Goal: Task Accomplishment & Management: Manage account settings

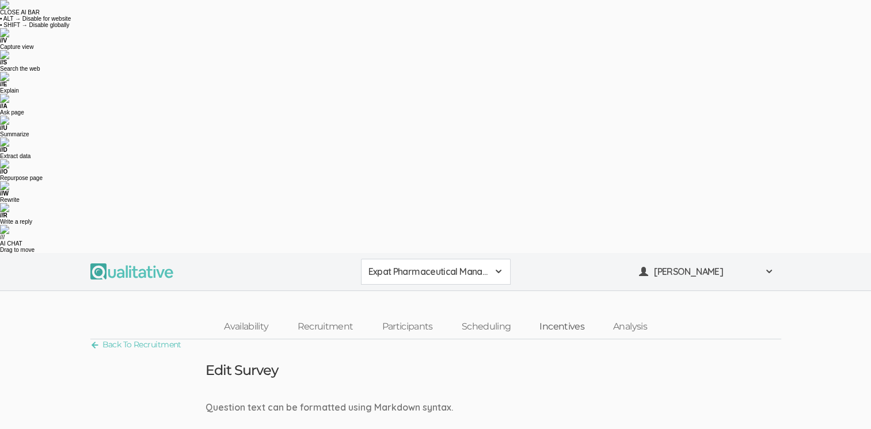
click at [566, 315] on link "Incentives" at bounding box center [562, 327] width 74 height 25
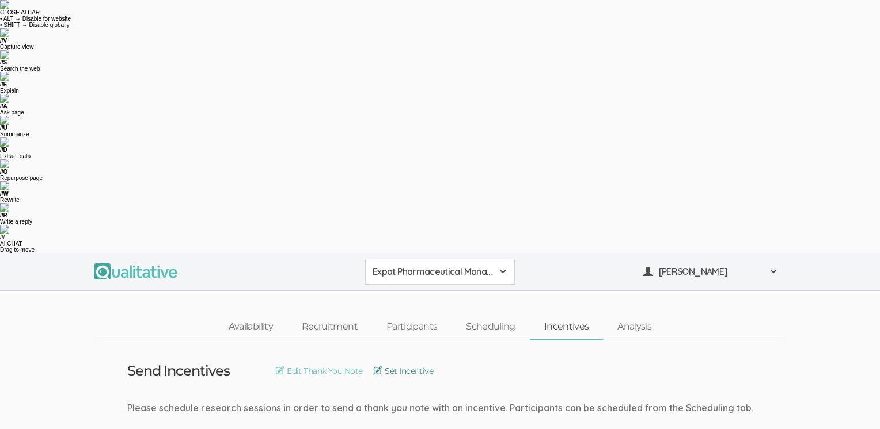
drag, startPoint x: 405, startPoint y: 120, endPoint x: 410, endPoint y: 125, distance: 7.4
click at [406, 365] on link "Set Incentive" at bounding box center [403, 371] width 59 height 13
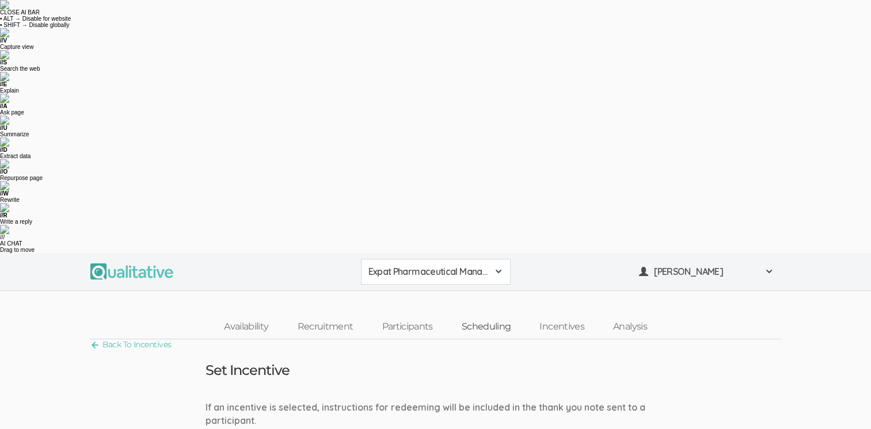
click at [485, 315] on link "Scheduling" at bounding box center [486, 327] width 78 height 25
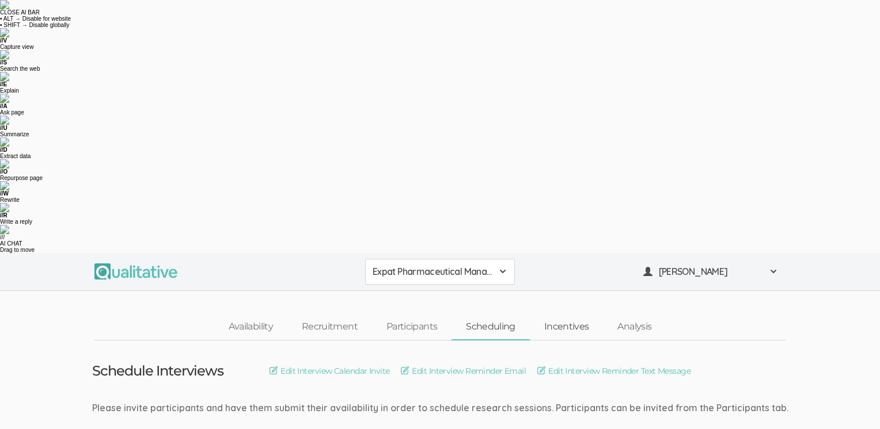
click at [568, 315] on link "Incentives" at bounding box center [567, 327] width 74 height 25
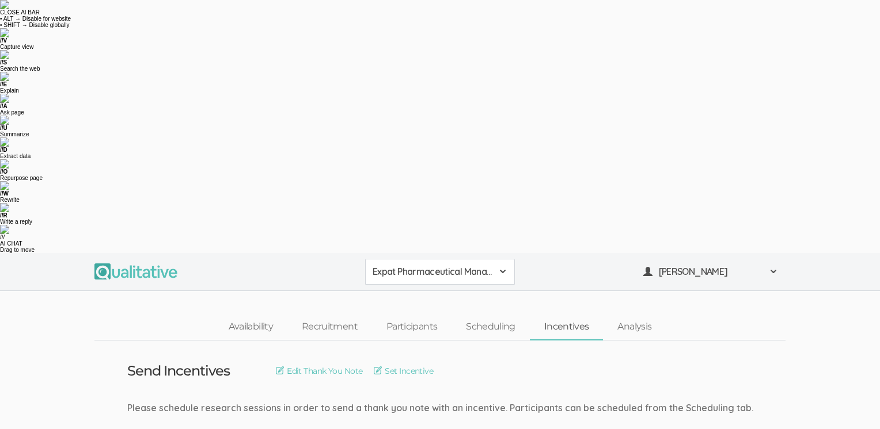
click at [569, 315] on link "Incentives" at bounding box center [567, 327] width 74 height 25
click at [394, 365] on link "Set Incentive" at bounding box center [403, 371] width 59 height 13
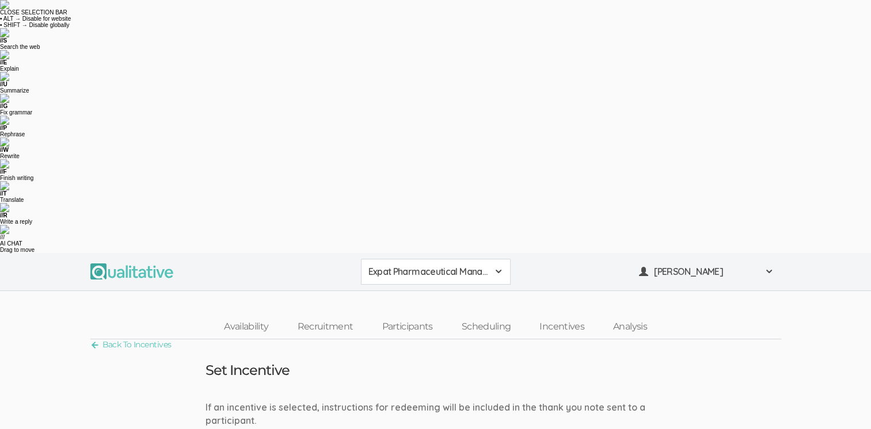
drag, startPoint x: 233, startPoint y: 305, endPoint x: 205, endPoint y: 305, distance: 27.6
type input "200"
drag, startPoint x: 239, startPoint y: 355, endPoint x: 542, endPoint y: 81, distance: 407.5
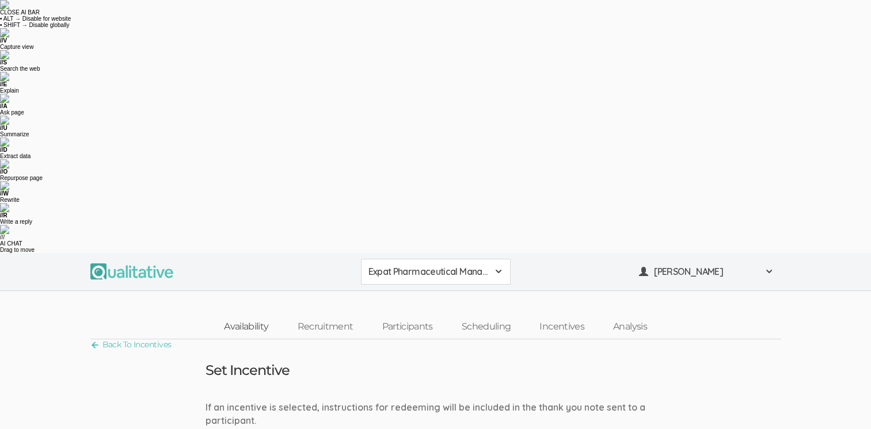
click at [242, 315] on link "Availability" at bounding box center [246, 327] width 73 height 25
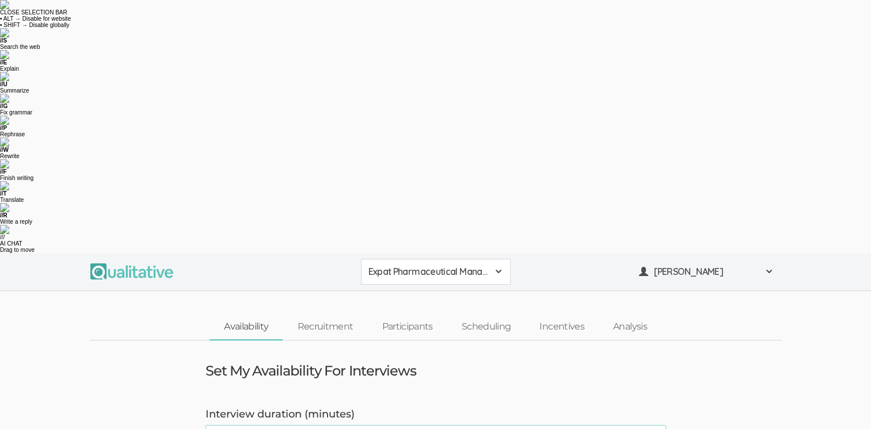
drag, startPoint x: 235, startPoint y: 181, endPoint x: 203, endPoint y: 183, distance: 32.3
click at [200, 408] on div "Interview duration (minutes) 60 (success)" at bounding box center [436, 429] width 478 height 43
type input "45"
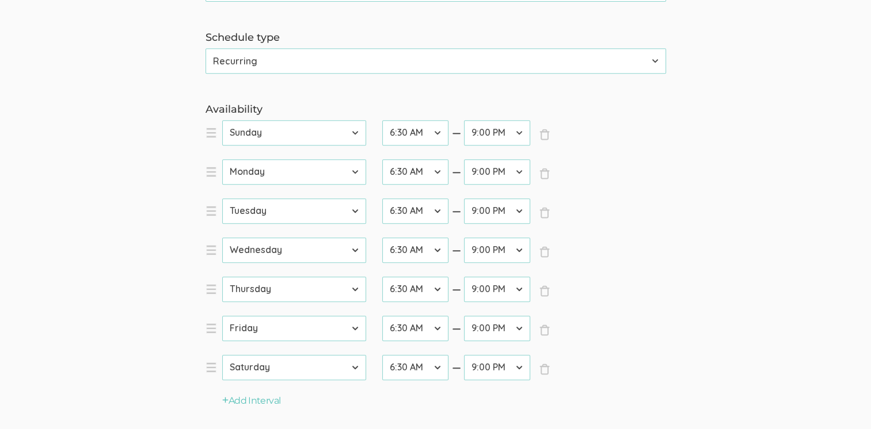
scroll to position [545, 0]
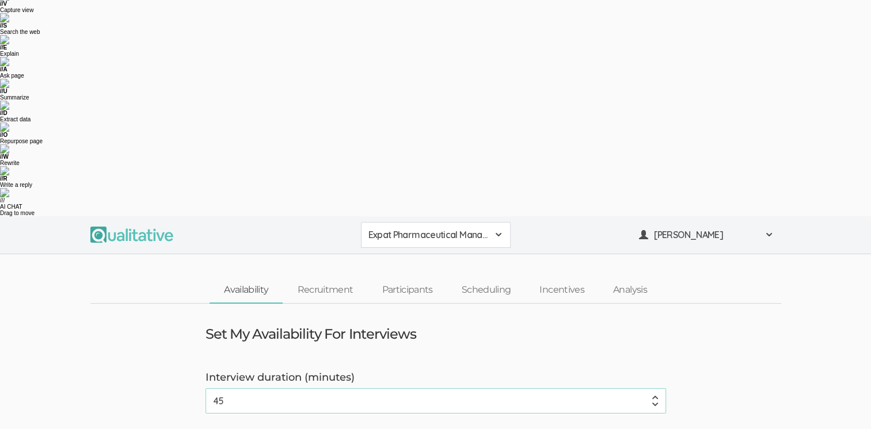
scroll to position [0, 0]
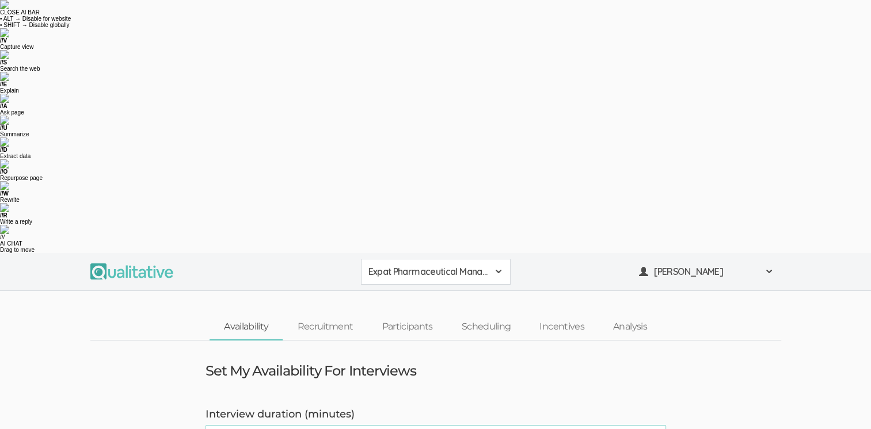
click at [501, 267] on span at bounding box center [498, 271] width 9 height 9
click at [560, 315] on link "Incentives" at bounding box center [562, 327] width 74 height 25
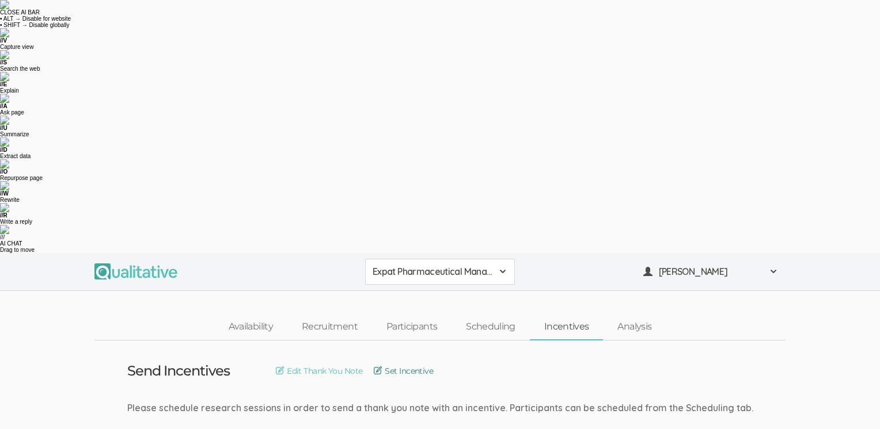
click at [428, 365] on link "Set Incentive" at bounding box center [403, 371] width 59 height 13
